Goal: Navigation & Orientation: Go to known website

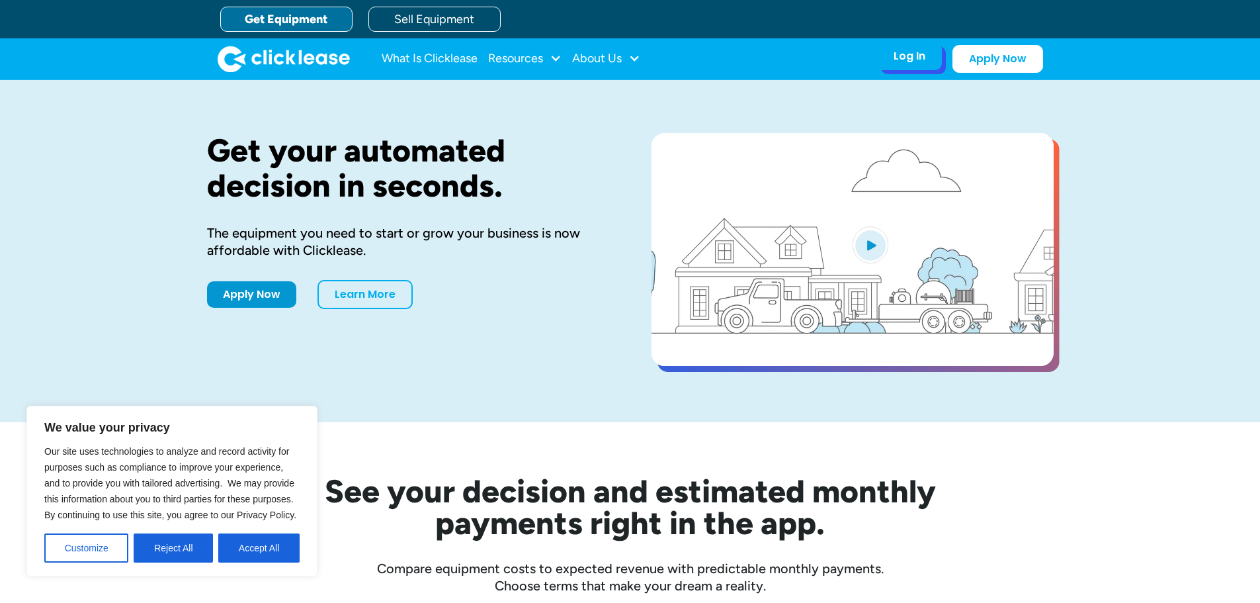
click at [904, 63] on div "Log In" at bounding box center [910, 56] width 32 height 13
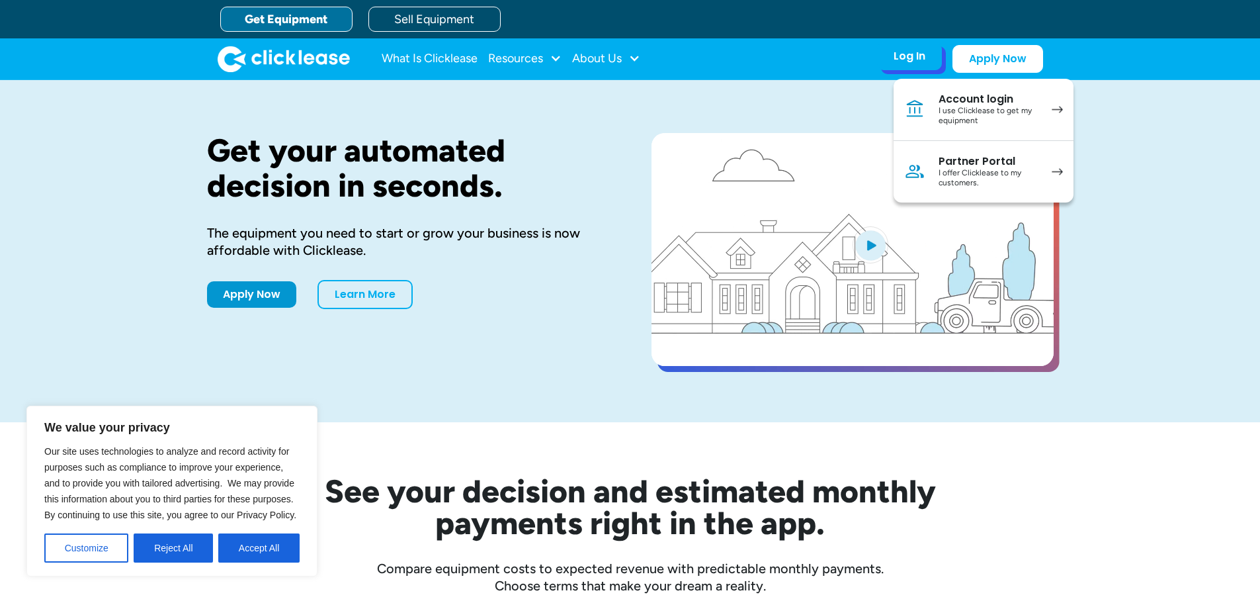
click at [945, 103] on div "Account login" at bounding box center [989, 99] width 100 height 13
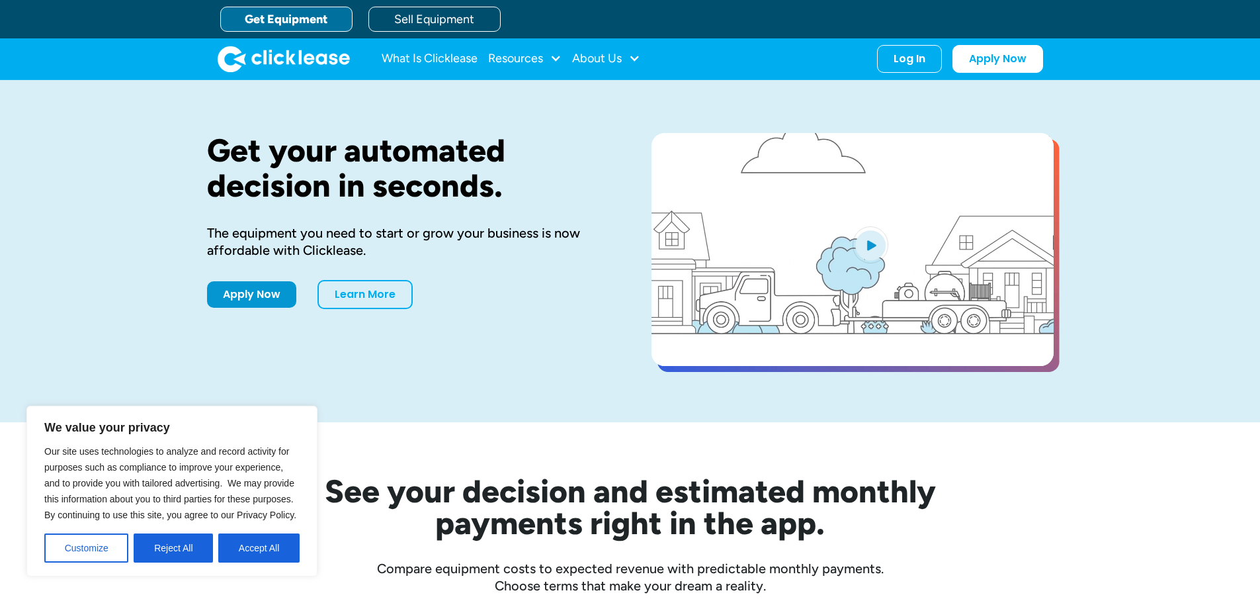
click at [913, 71] on div "Log In Account login I use Clicklease to get my equipment Partner Portal I offe…" at bounding box center [960, 59] width 166 height 28
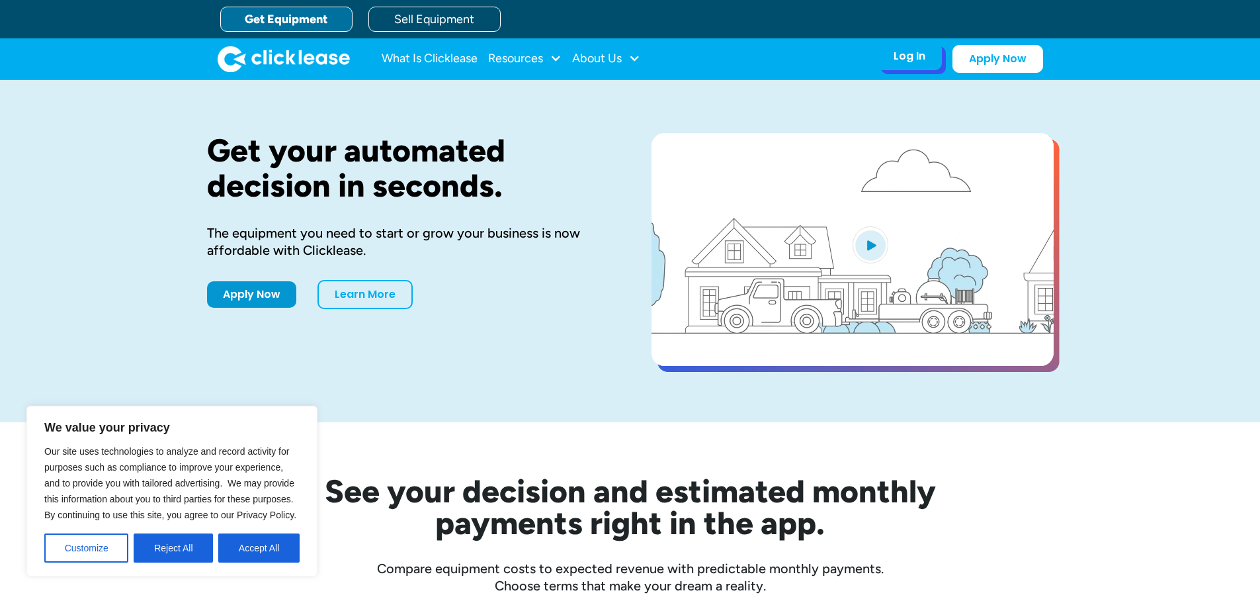
click at [911, 62] on div "Log In" at bounding box center [910, 56] width 32 height 13
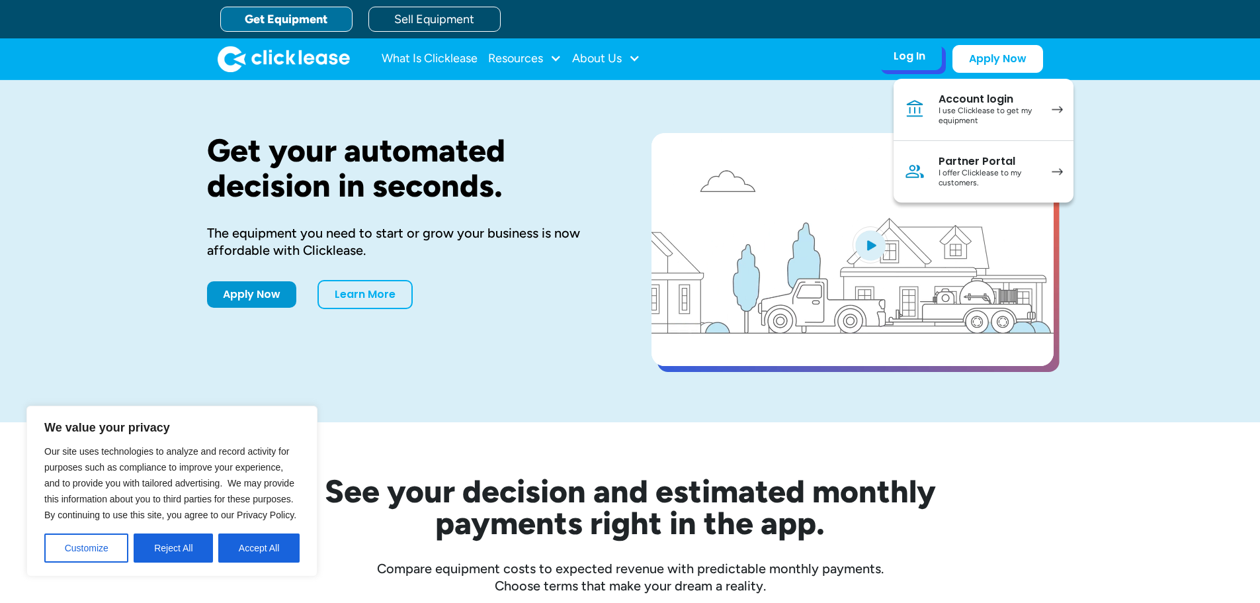
click at [962, 158] on div "Partner Portal" at bounding box center [989, 161] width 100 height 13
